Goal: Task Accomplishment & Management: Manage account settings

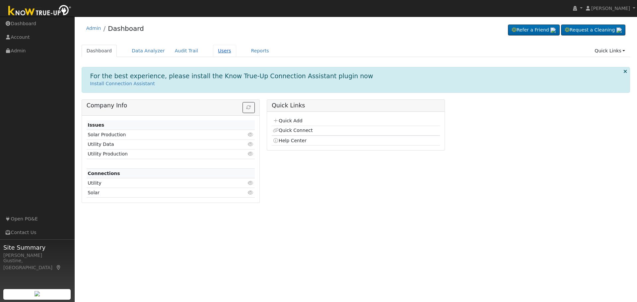
click at [213, 52] on link "Users" at bounding box center [224, 51] width 23 height 12
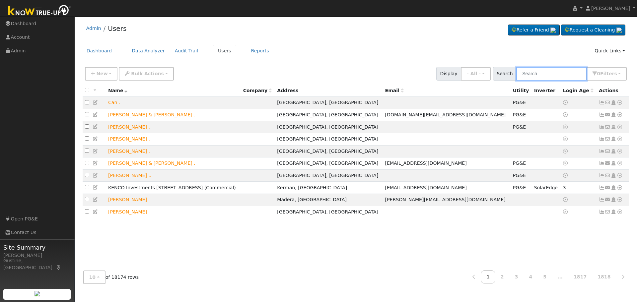
click at [536, 76] on input "text" at bounding box center [552, 74] width 70 height 14
drag, startPoint x: 547, startPoint y: 76, endPoint x: 519, endPoint y: 59, distance: 32.6
click at [547, 76] on input "text" at bounding box center [552, 74] width 70 height 14
click at [581, 77] on input "text" at bounding box center [552, 74] width 70 height 14
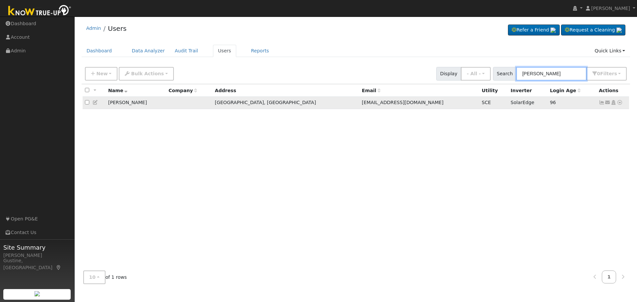
type input "[PERSON_NAME]"
click at [598, 103] on td "Send Email... Copy a Link Reset Password Open Access Data Analyzer Reports Scen…" at bounding box center [613, 103] width 33 height 12
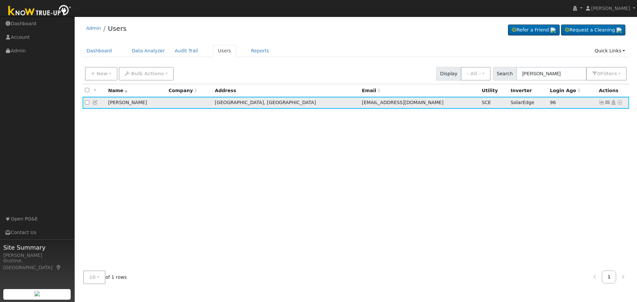
click at [598, 103] on td "Send Email... Copy a Link Reset Password Open Access Data Analyzer Reports Scen…" at bounding box center [613, 103] width 33 height 12
click at [599, 102] on icon at bounding box center [602, 102] width 6 height 5
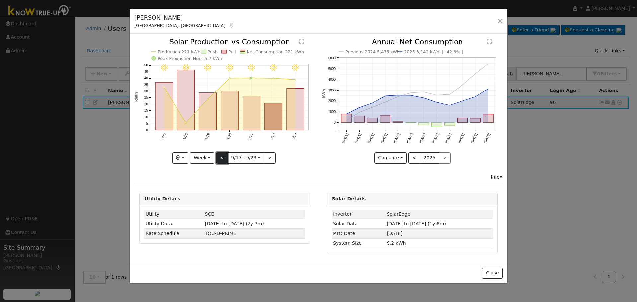
click at [220, 159] on button "<" at bounding box center [222, 158] width 12 height 11
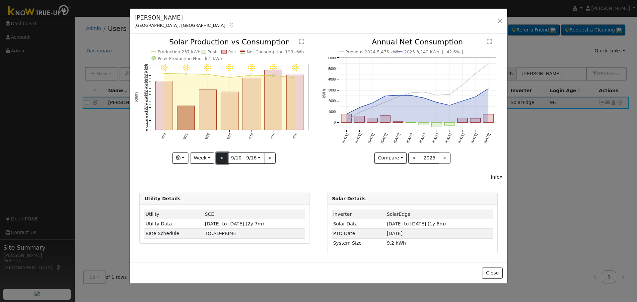
click at [220, 159] on button "<" at bounding box center [222, 158] width 12 height 11
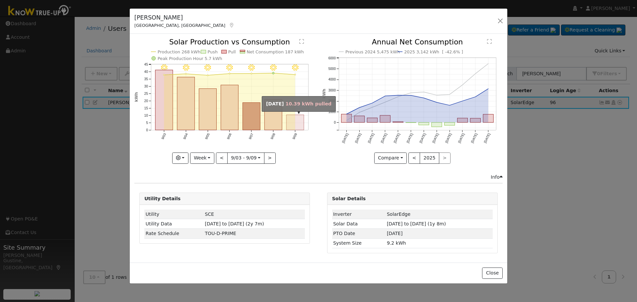
click at [293, 122] on rect "onclick=""" at bounding box center [296, 122] width 18 height 15
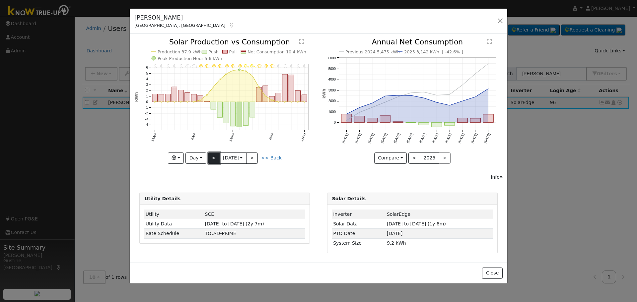
click at [214, 161] on button "<" at bounding box center [214, 158] width 12 height 11
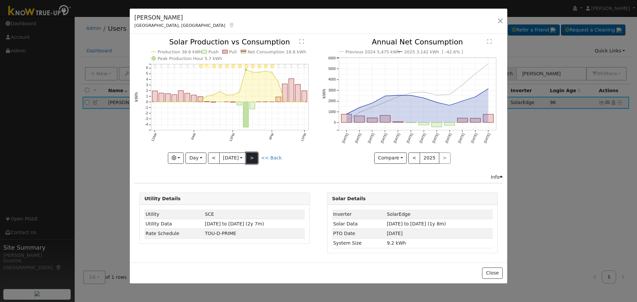
click at [257, 156] on button ">" at bounding box center [252, 158] width 12 height 11
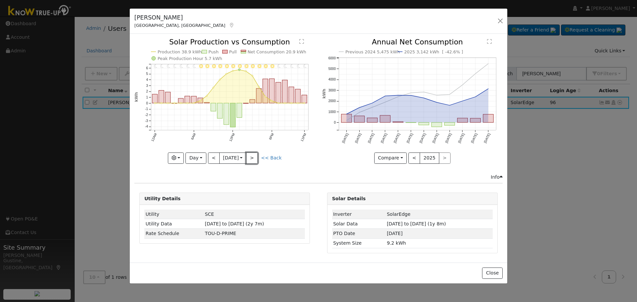
click at [256, 155] on button ">" at bounding box center [252, 158] width 12 height 11
click at [256, 156] on button ">" at bounding box center [252, 158] width 12 height 11
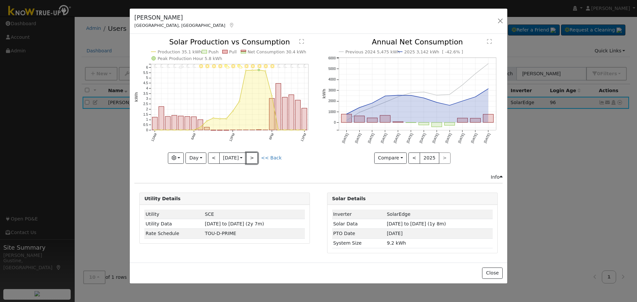
click at [255, 156] on button ">" at bounding box center [252, 158] width 12 height 11
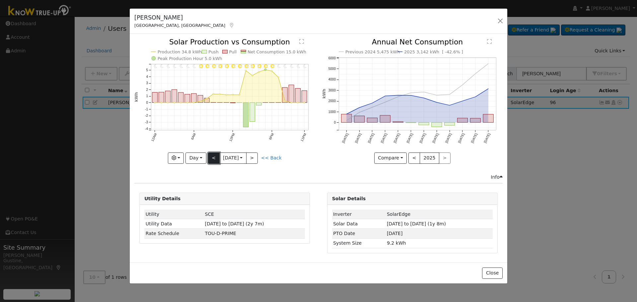
click at [210, 156] on button "<" at bounding box center [214, 158] width 12 height 11
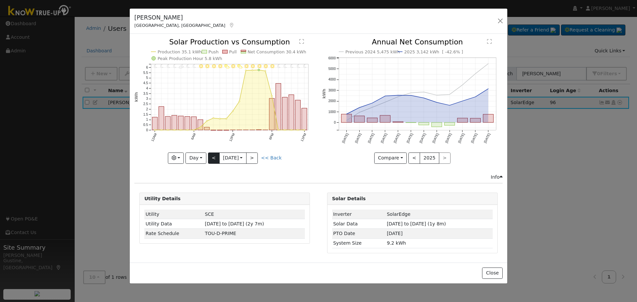
click at [220, 162] on input "[DATE]" at bounding box center [233, 158] width 27 height 11
click at [212, 159] on button "<" at bounding box center [214, 158] width 12 height 11
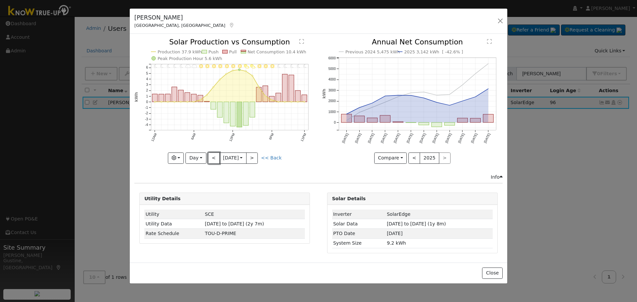
click at [212, 159] on button "<" at bounding box center [214, 158] width 12 height 11
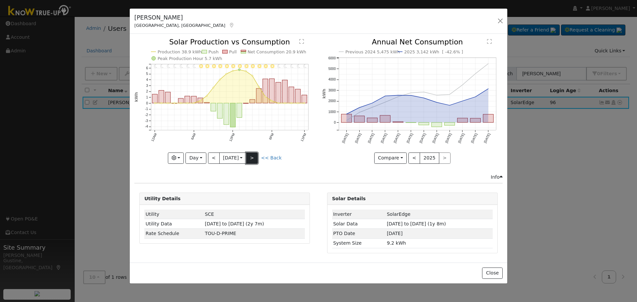
click at [253, 156] on button ">" at bounding box center [252, 158] width 12 height 11
type input "[DATE]"
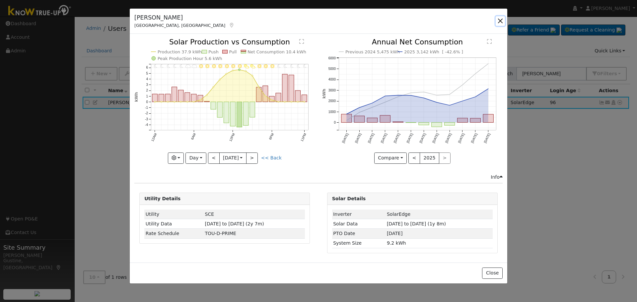
click at [498, 20] on button "button" at bounding box center [500, 20] width 9 height 9
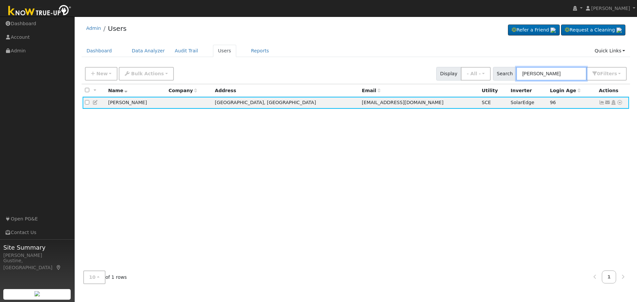
drag, startPoint x: 581, startPoint y: 77, endPoint x: 391, endPoint y: 44, distance: 192.7
click at [400, 44] on div "Admin Users Refer a Friend Request a Cleaning" at bounding box center [356, 155] width 556 height 270
type input "[PERSON_NAME] [PERSON_NAME]"
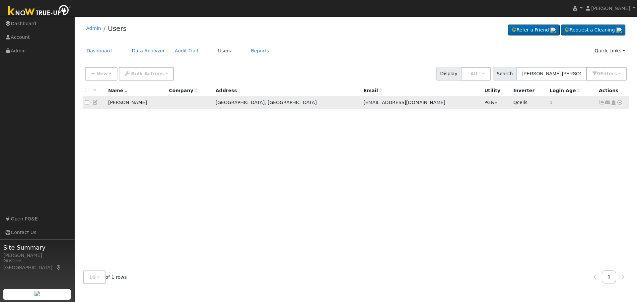
click at [601, 105] on icon at bounding box center [602, 102] width 6 height 5
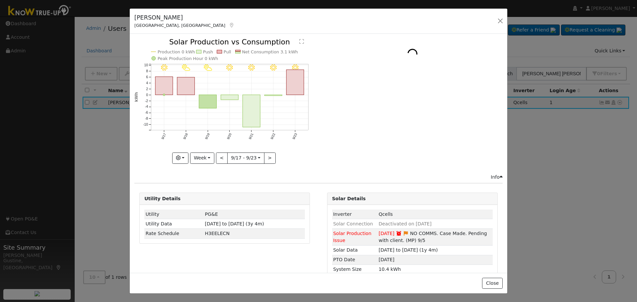
click at [243, 108] on rect "onclick=""" at bounding box center [252, 111] width 18 height 32
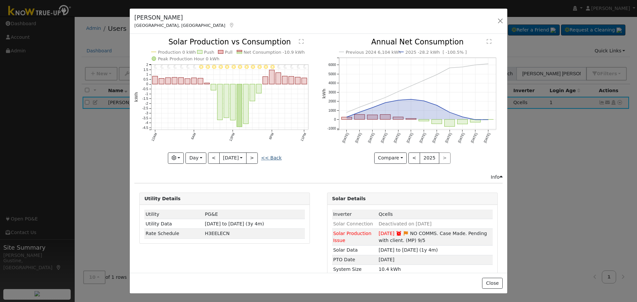
click at [264, 155] on link "<< Back" at bounding box center [271, 157] width 21 height 5
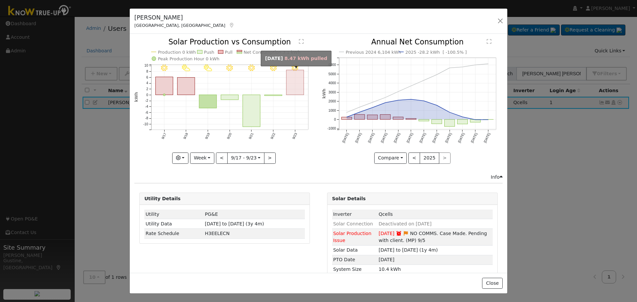
click at [303, 77] on icon "9/23 - Clear 9/22 - Clear 9/21 - Clear 9/20 - Clear 9/19 - PartlyCloudy 9/18 - …" at bounding box center [224, 101] width 181 height 125
click at [299, 83] on rect "onclick=""" at bounding box center [296, 82] width 18 height 25
type input "[DATE]"
